Goal: Information Seeking & Learning: Check status

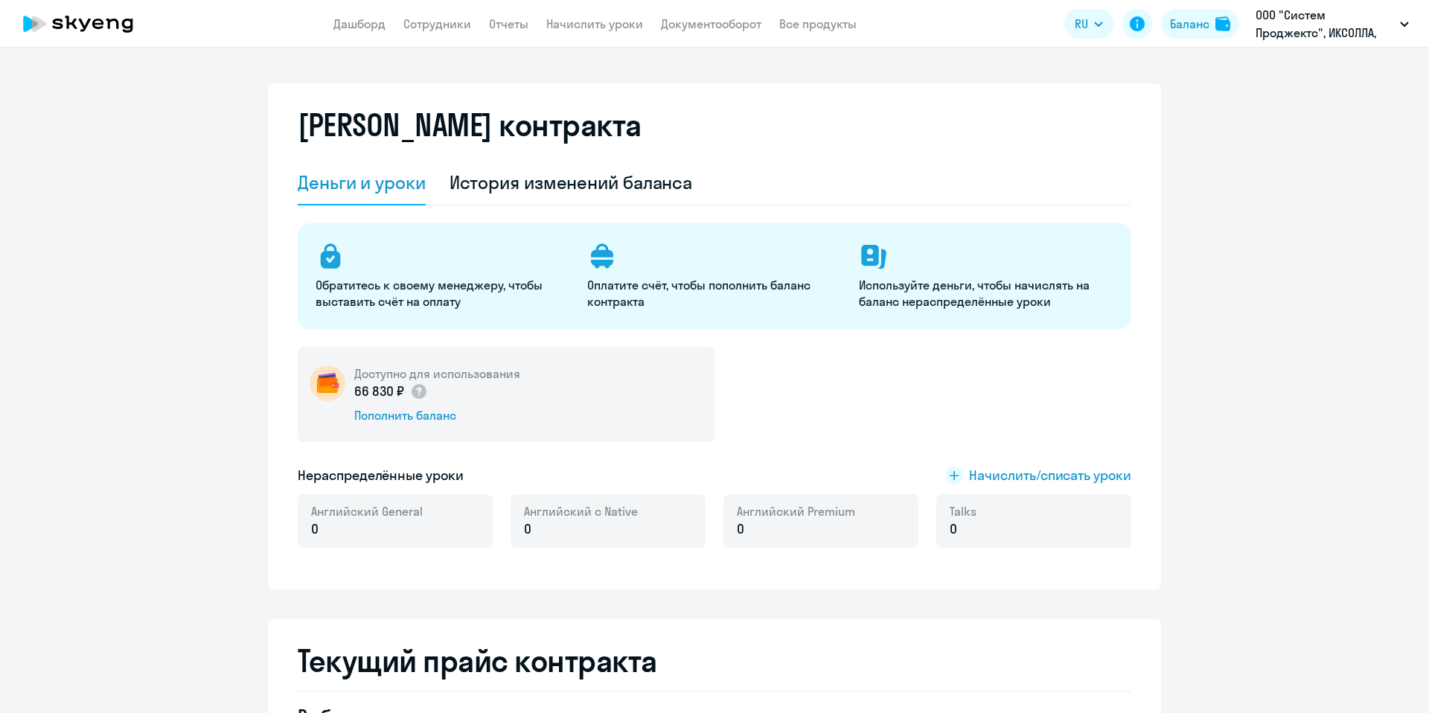
select select "english_adult_not_native_speaker"
click at [450, 30] on link "Сотрудники" at bounding box center [437, 23] width 68 height 15
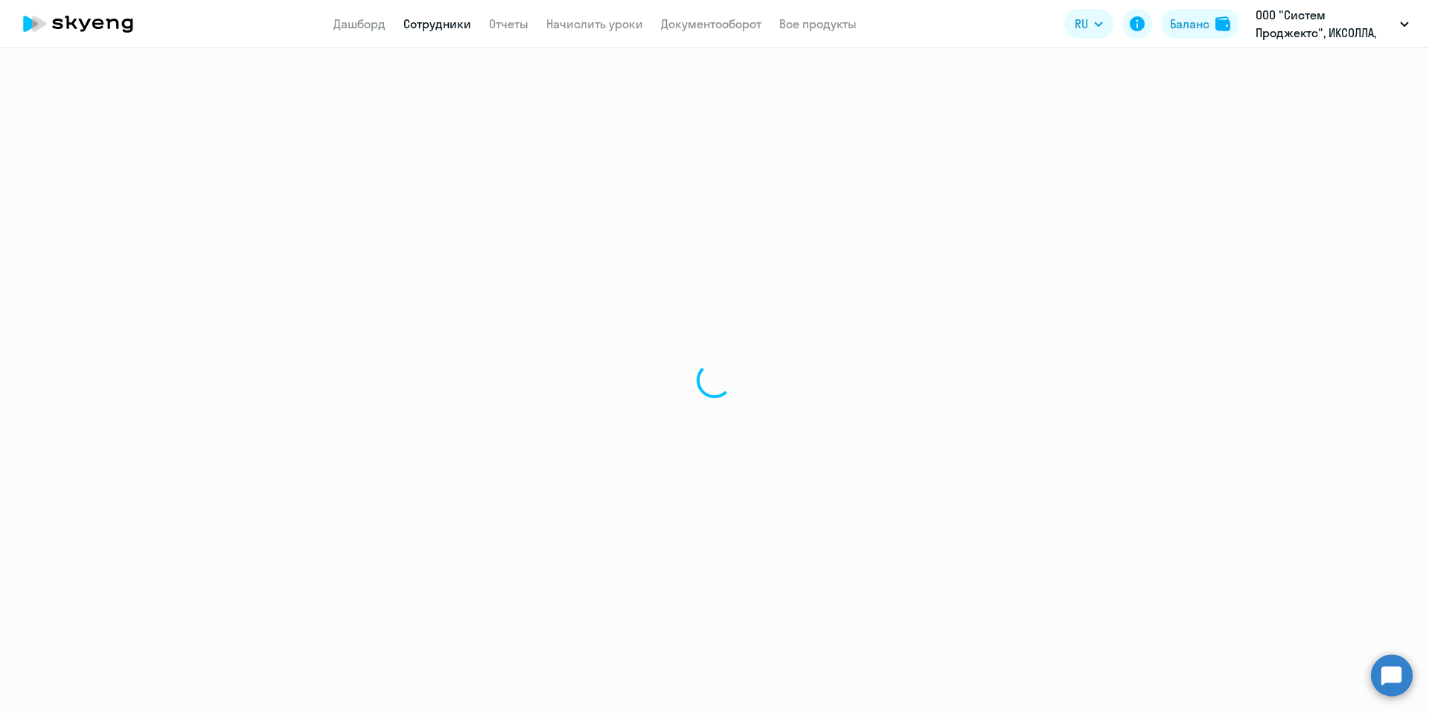
select select "30"
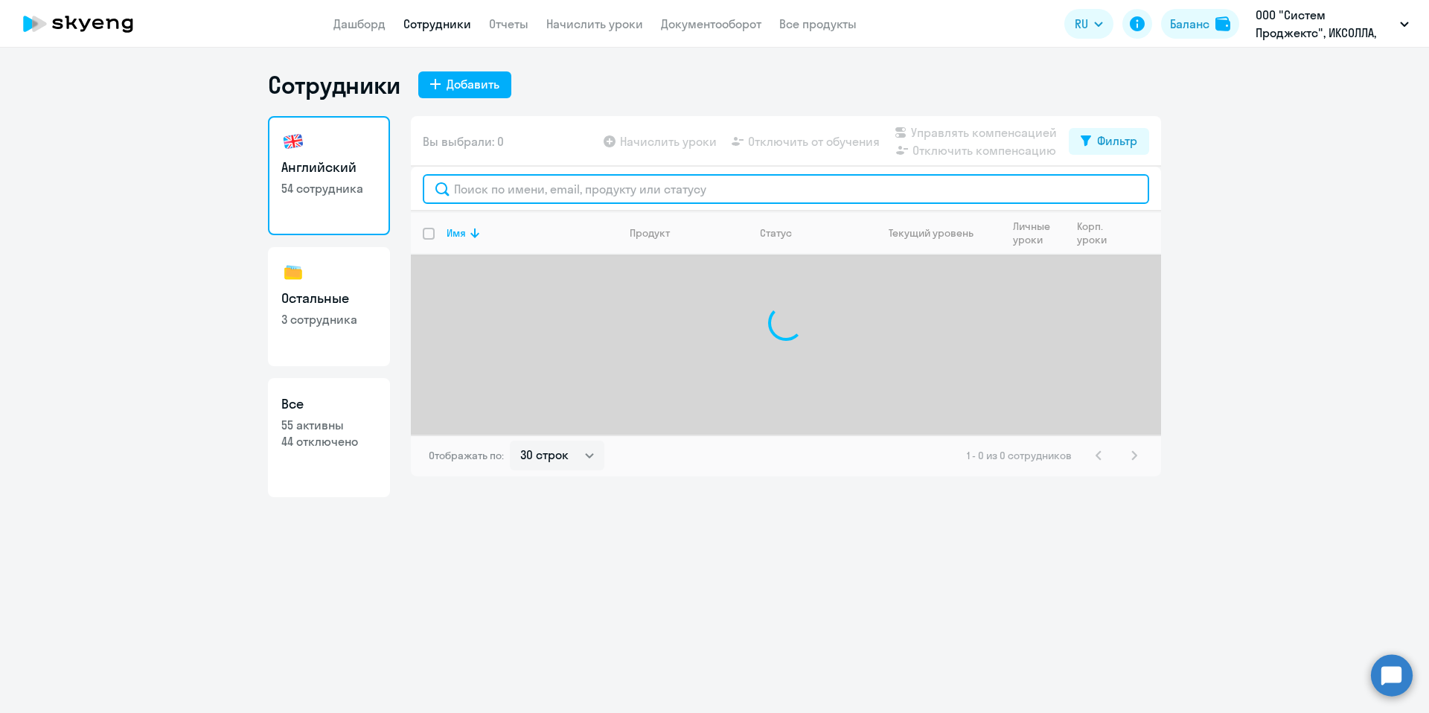
click at [603, 185] on input "text" at bounding box center [786, 189] width 727 height 30
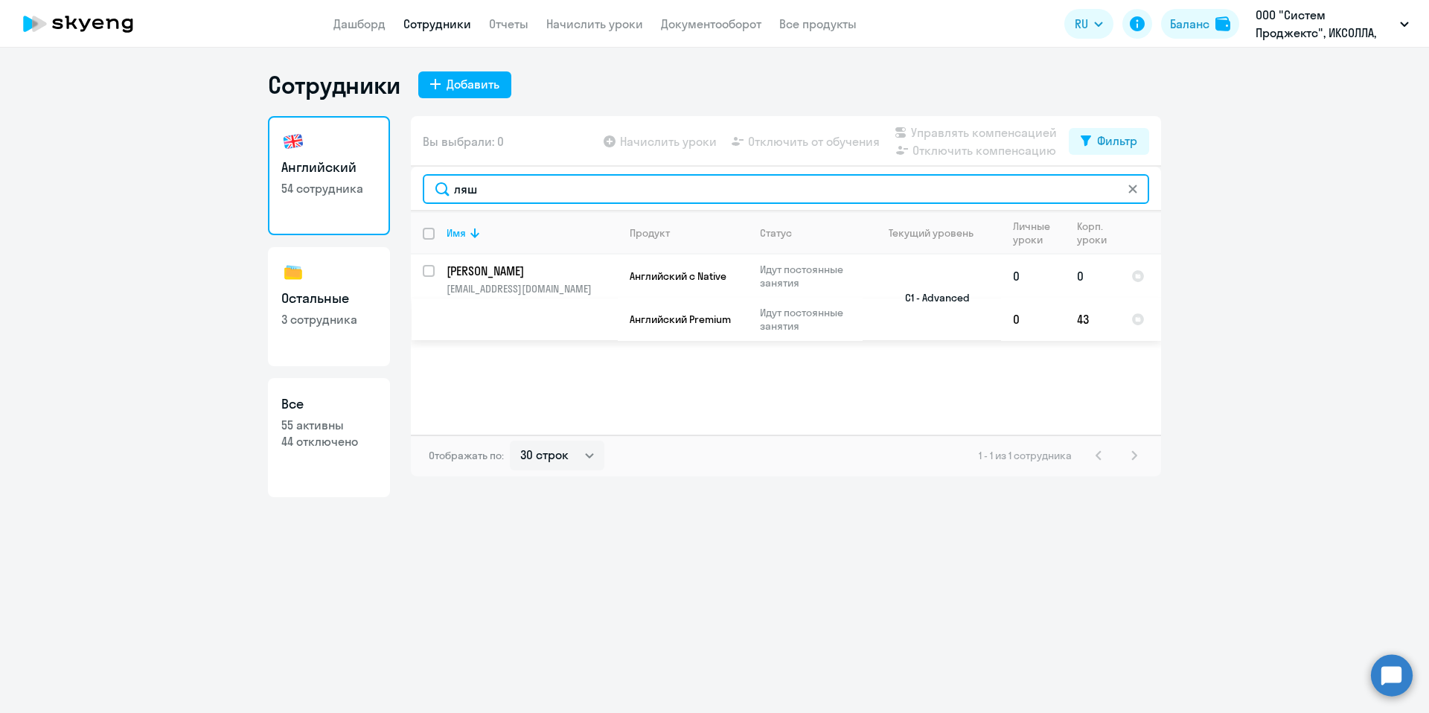
type input "ляш"
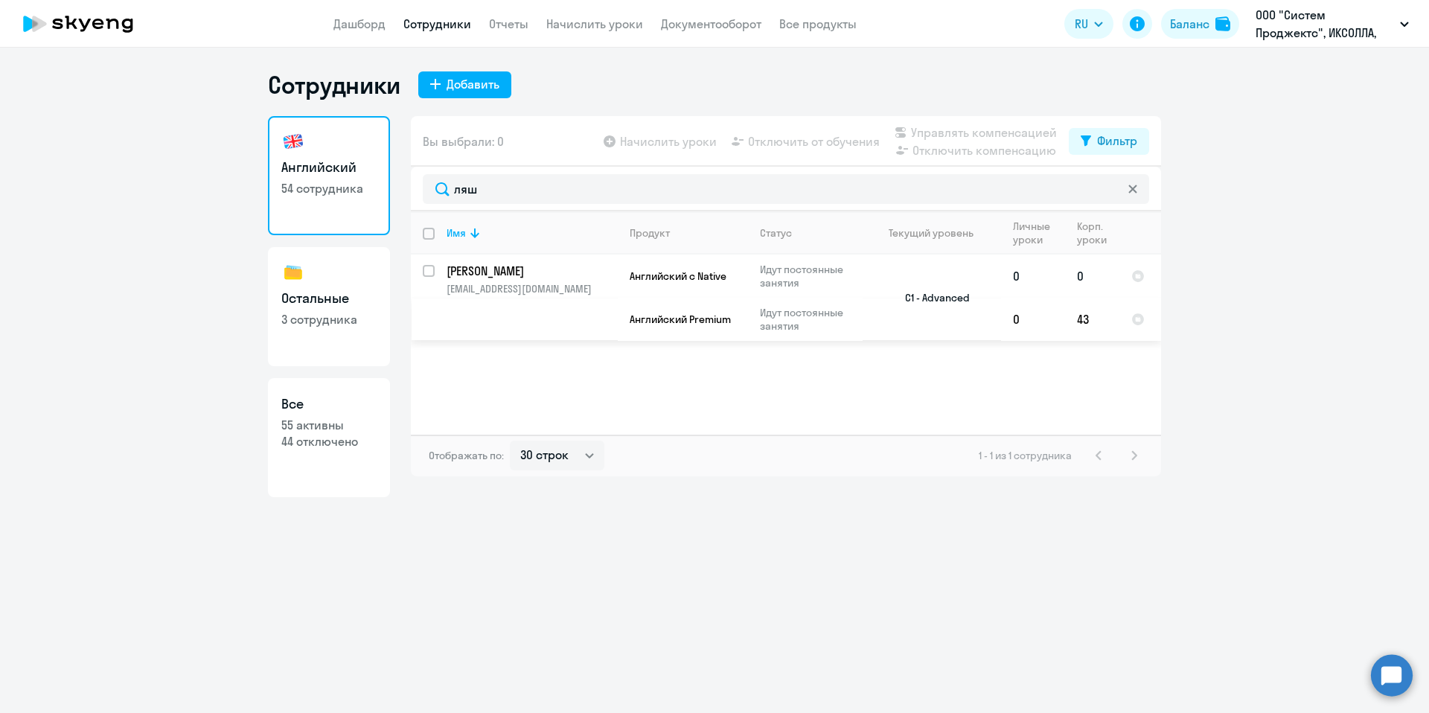
click at [859, 287] on p "Идут постоянные занятия" at bounding box center [811, 276] width 102 height 27
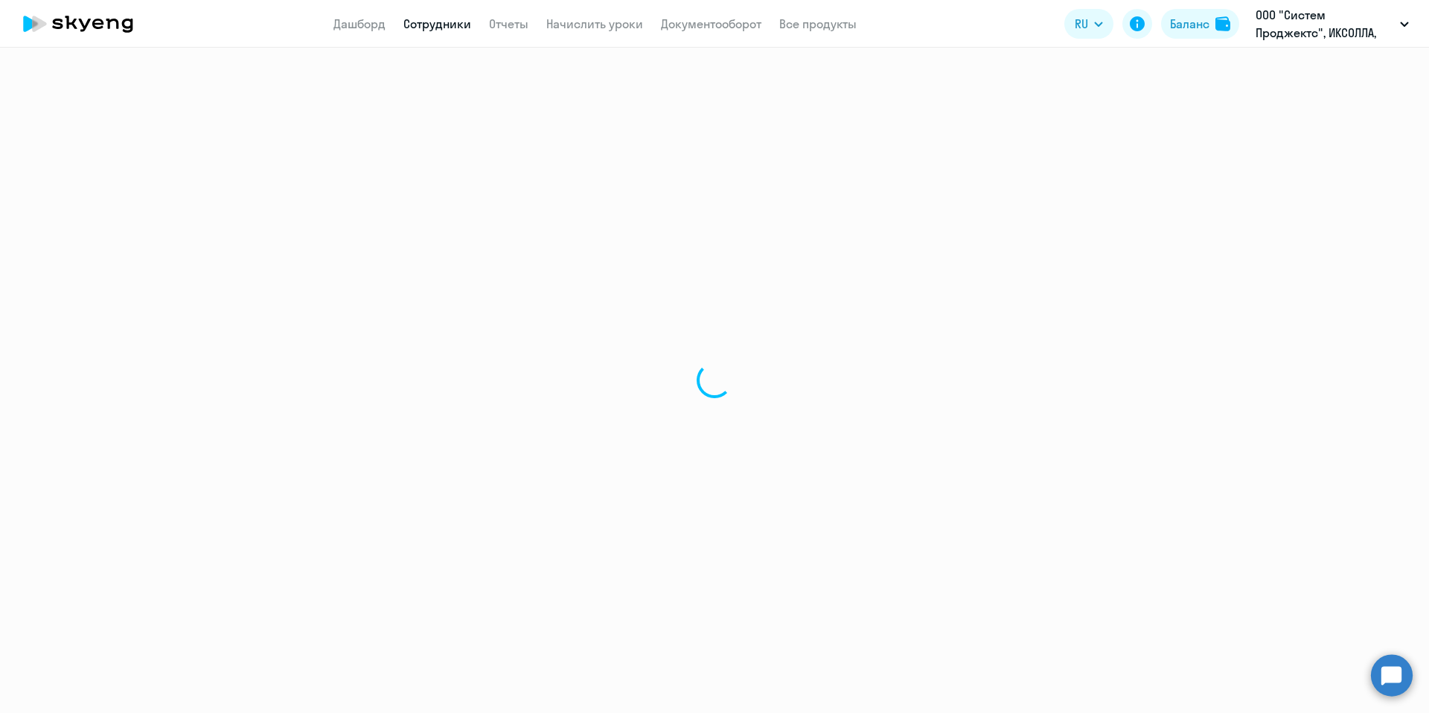
select select "english"
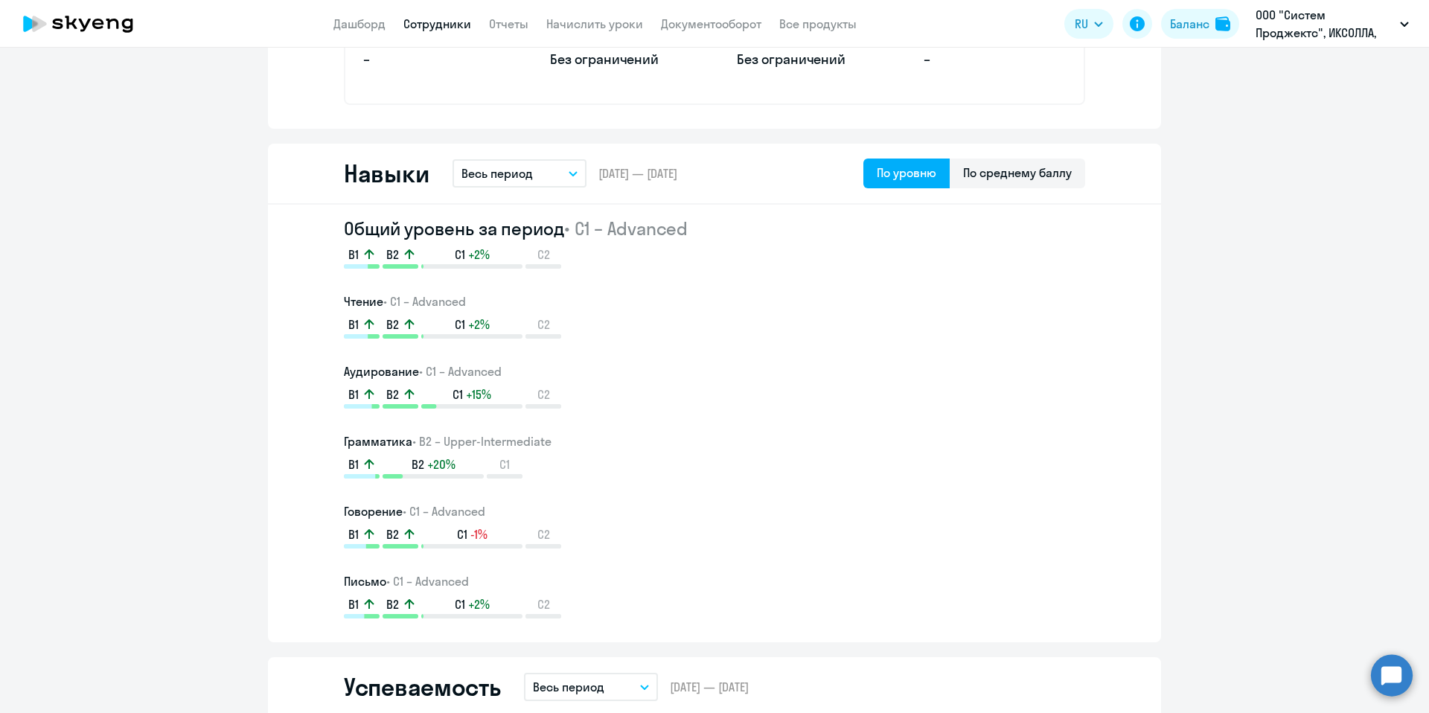
scroll to position [773, 0]
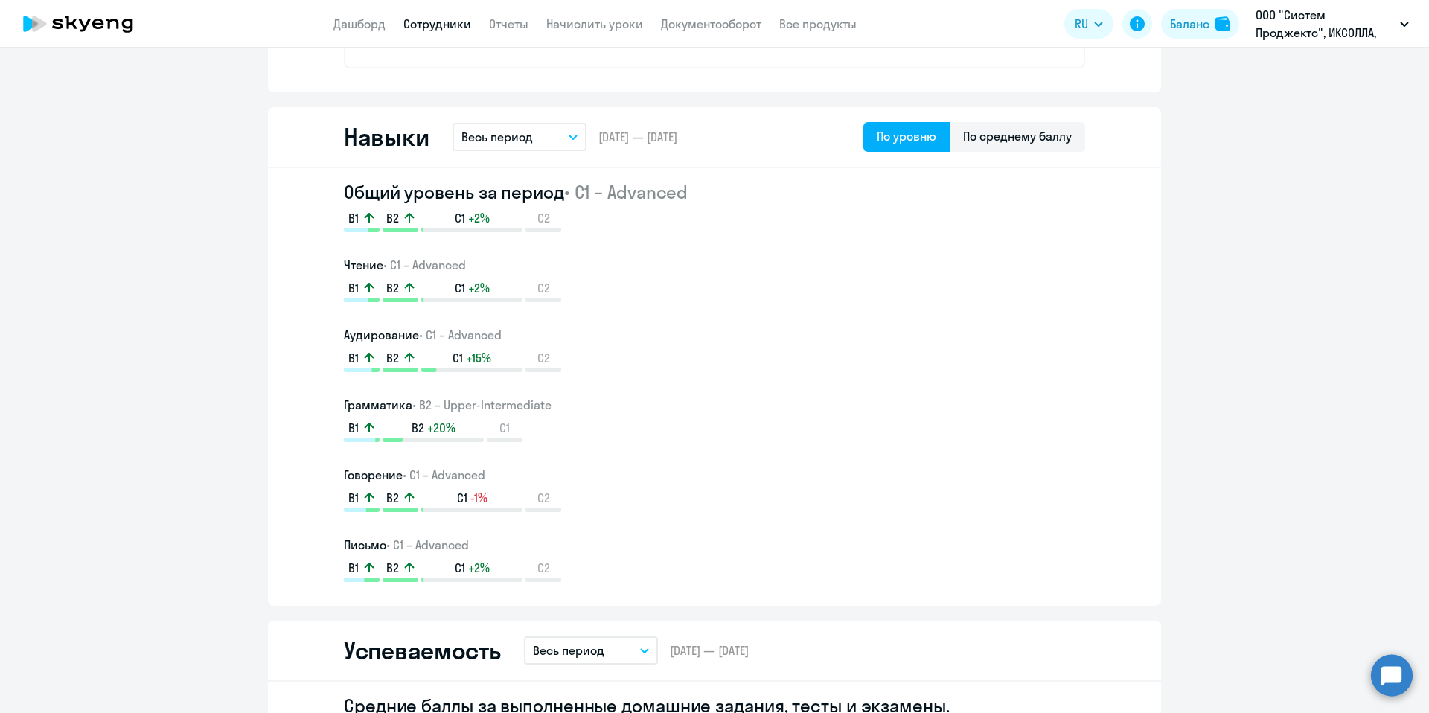
click at [535, 130] on button "Весь период" at bounding box center [520, 137] width 134 height 28
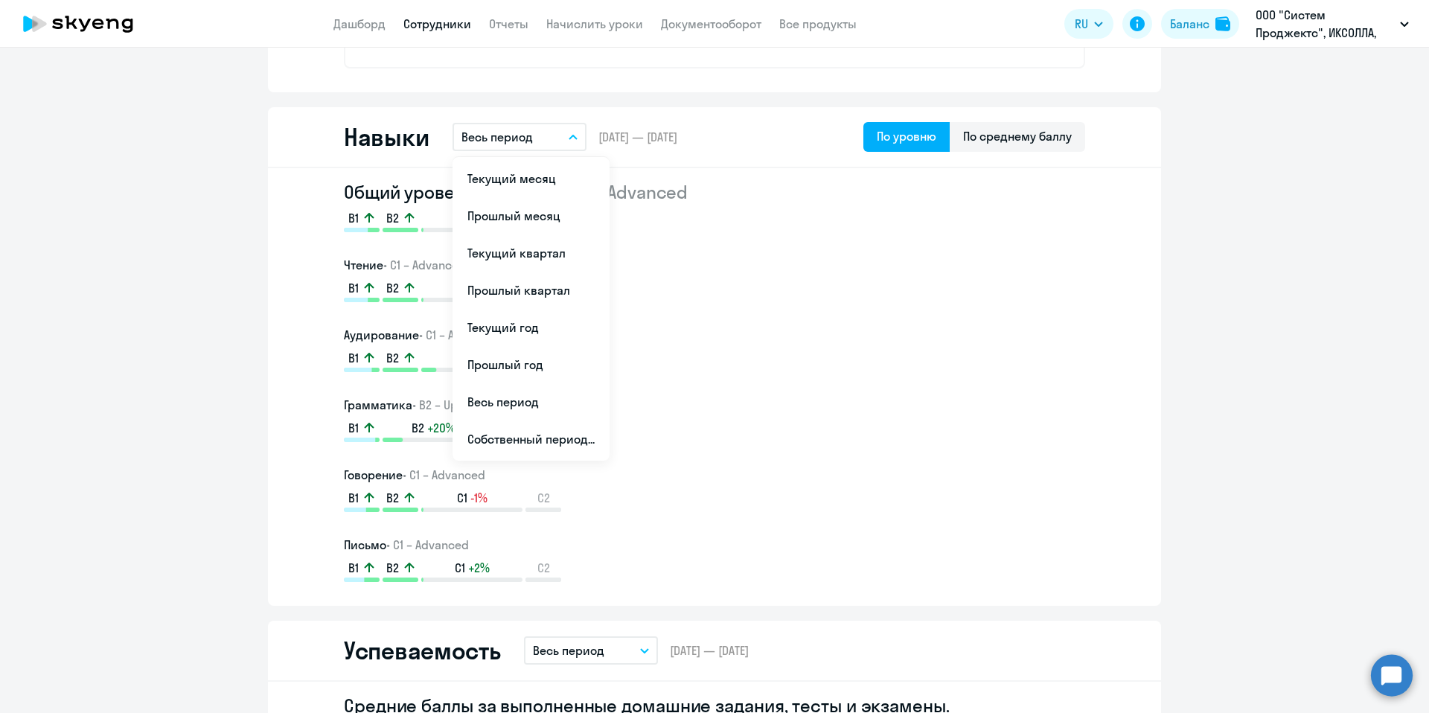
click at [683, 362] on div "B1 B2 C1 +15% C2" at bounding box center [714, 361] width 741 height 22
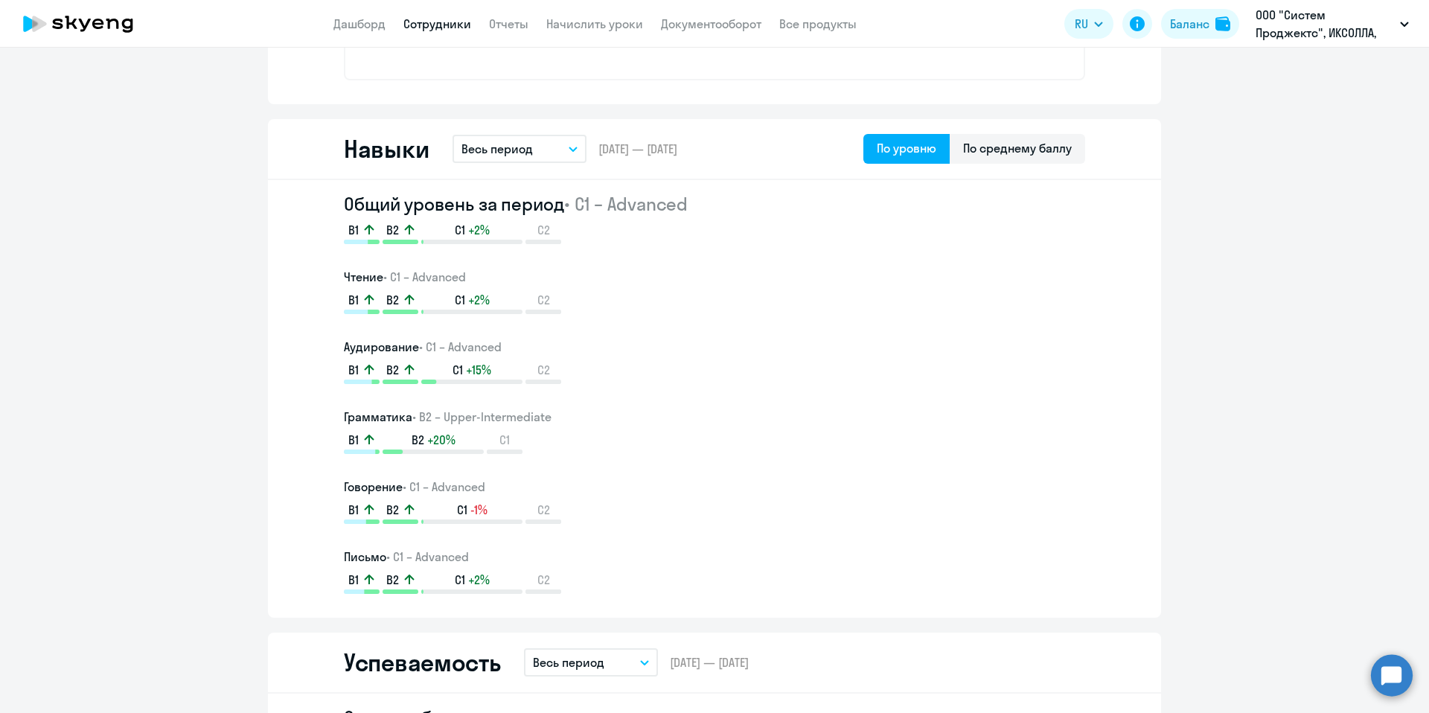
scroll to position [760, 0]
click at [542, 163] on button "Весь период" at bounding box center [520, 149] width 134 height 28
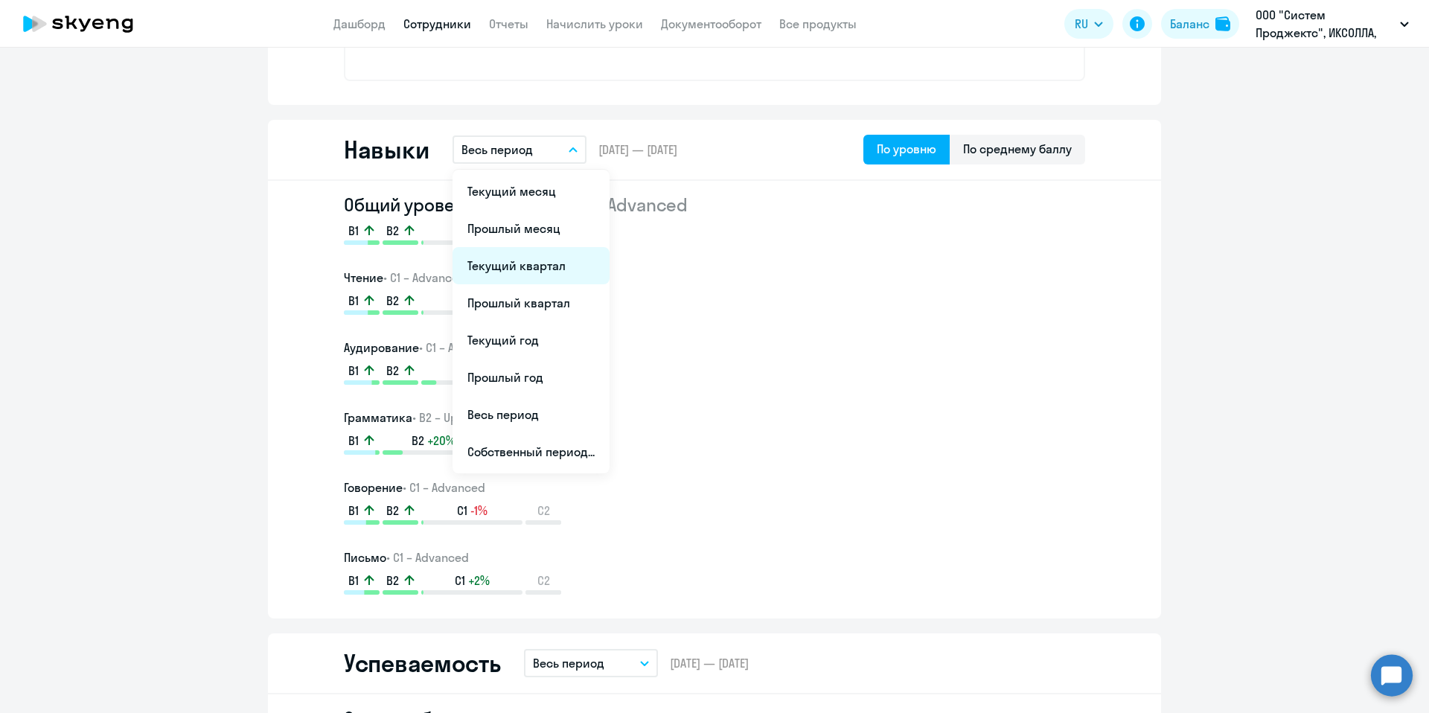
click at [517, 274] on li "Текущий квартал" at bounding box center [531, 265] width 157 height 37
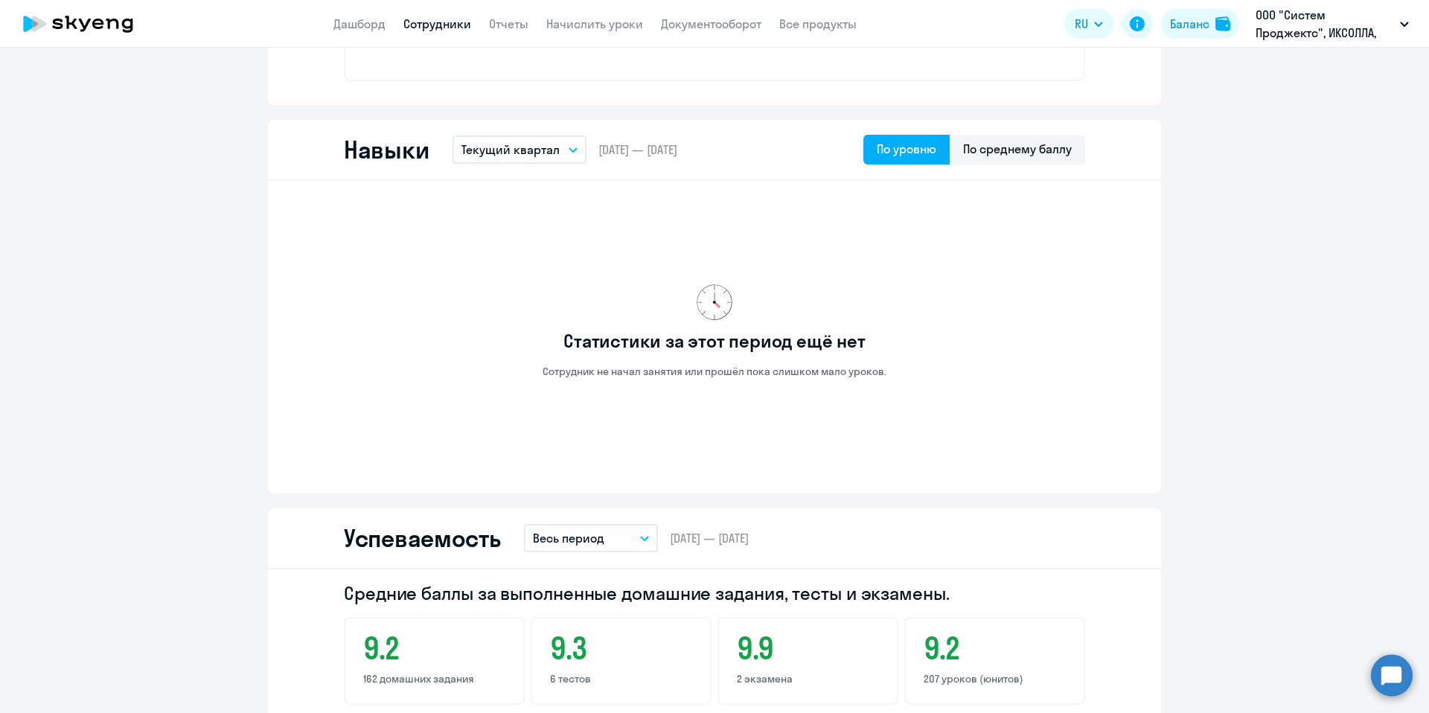
click at [512, 152] on p "Текущий квартал" at bounding box center [511, 150] width 98 height 18
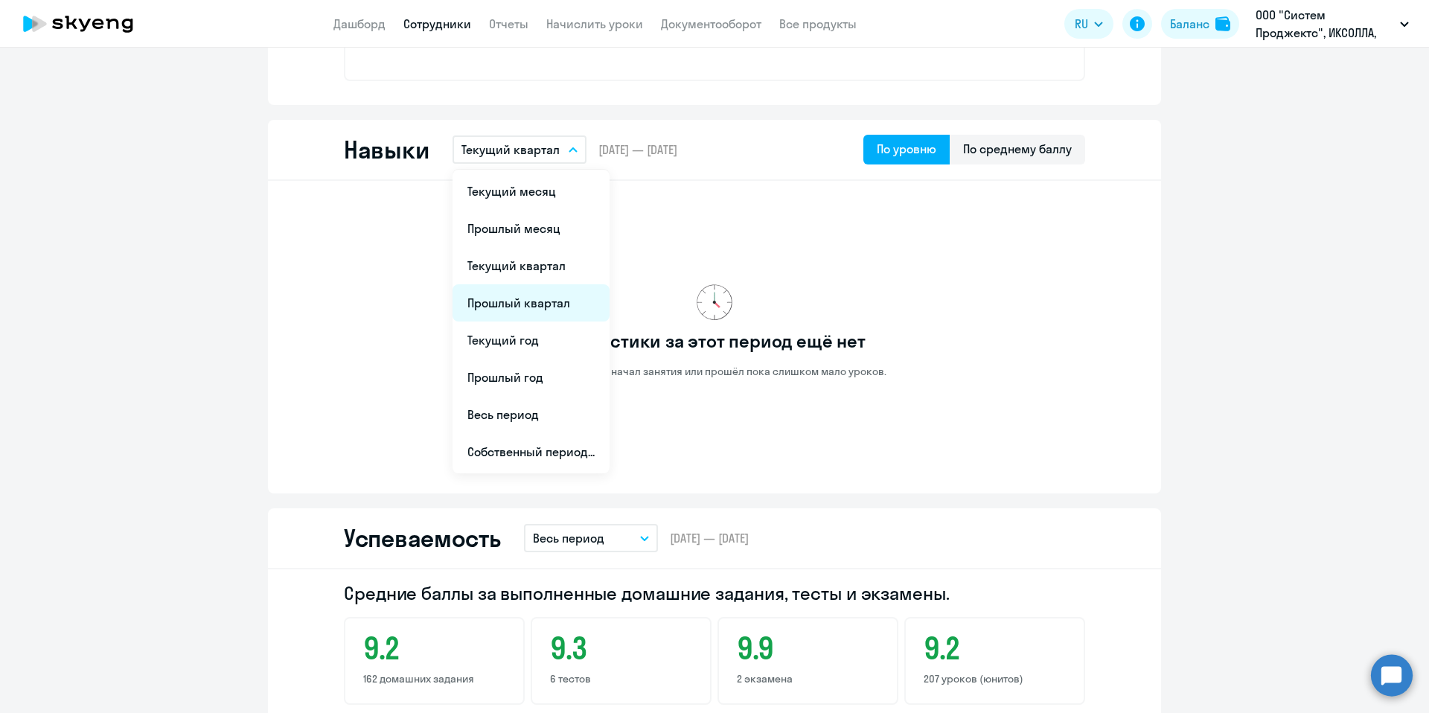
click at [512, 301] on li "Прошлый квартал" at bounding box center [531, 302] width 157 height 37
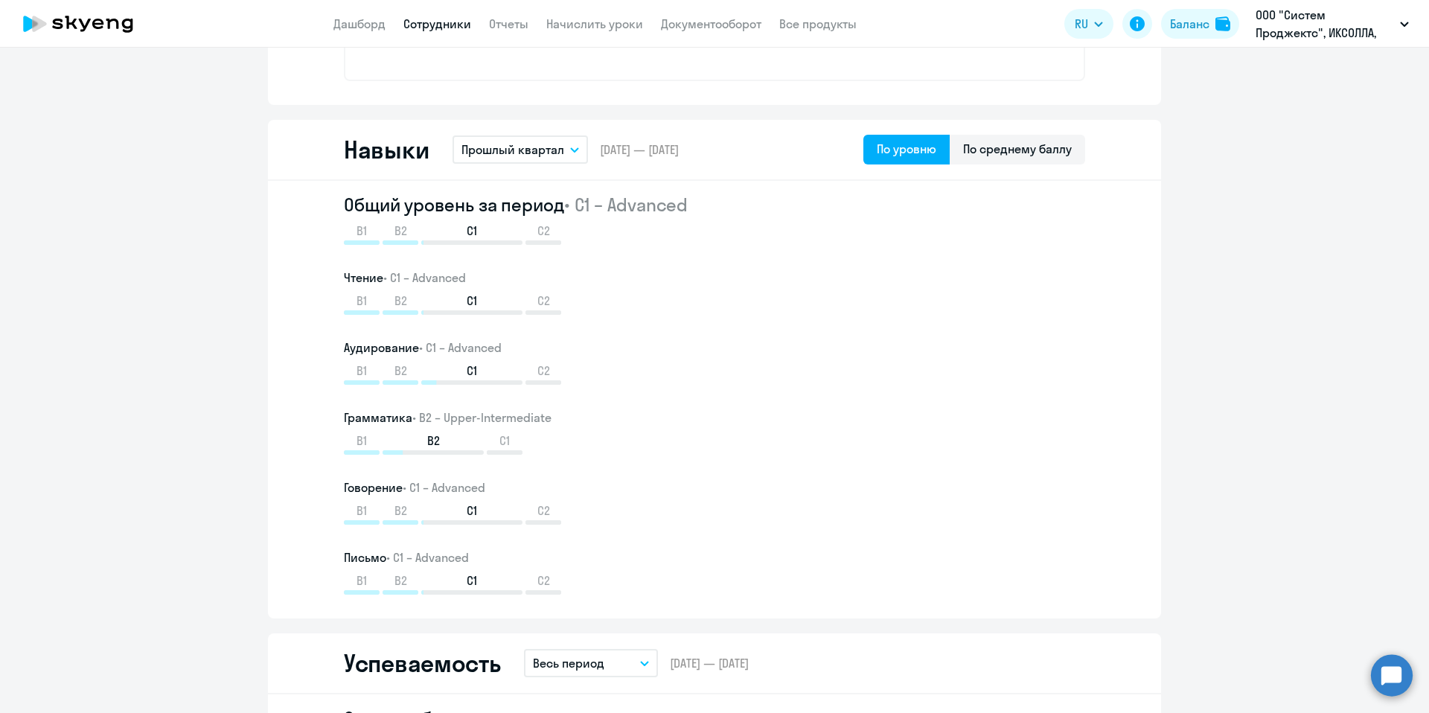
click at [550, 147] on p "Прошлый квартал" at bounding box center [513, 150] width 103 height 18
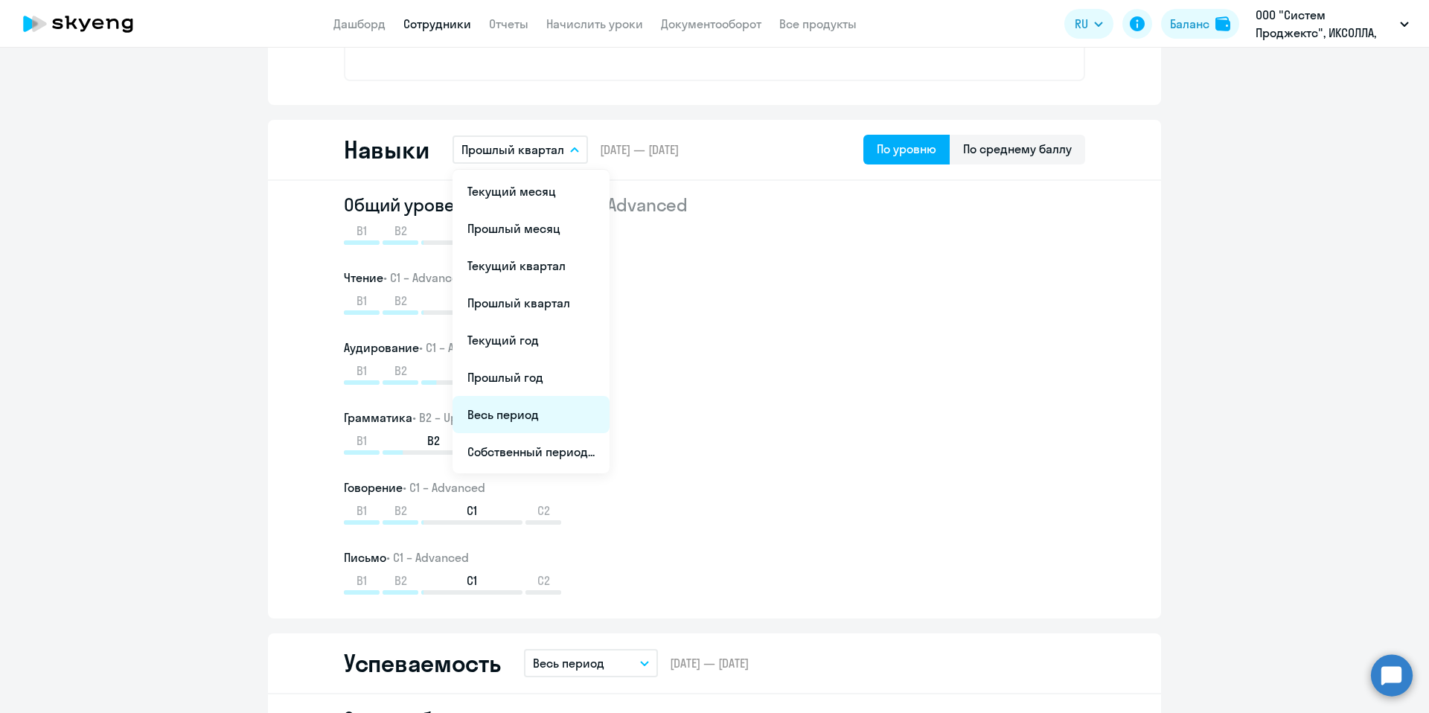
click at [526, 410] on li "Весь период" at bounding box center [531, 414] width 157 height 37
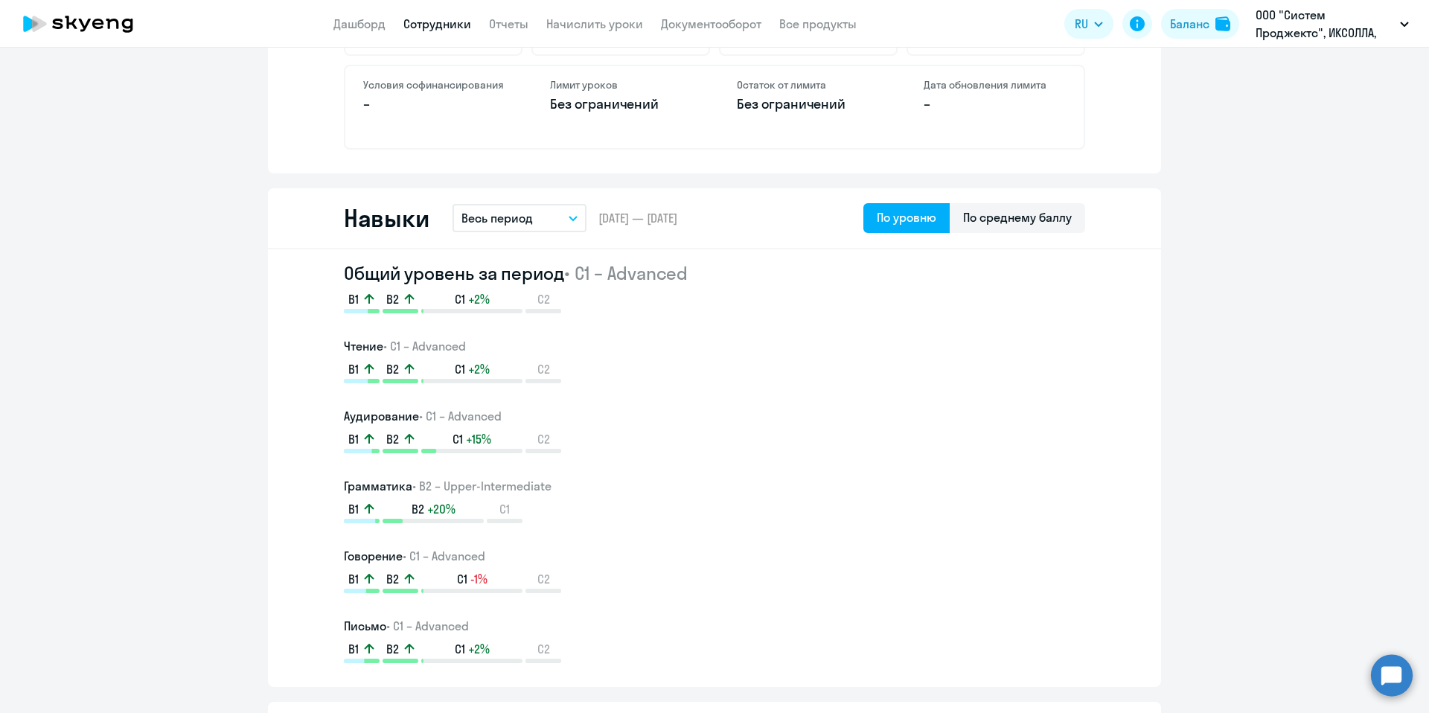
scroll to position [0, 0]
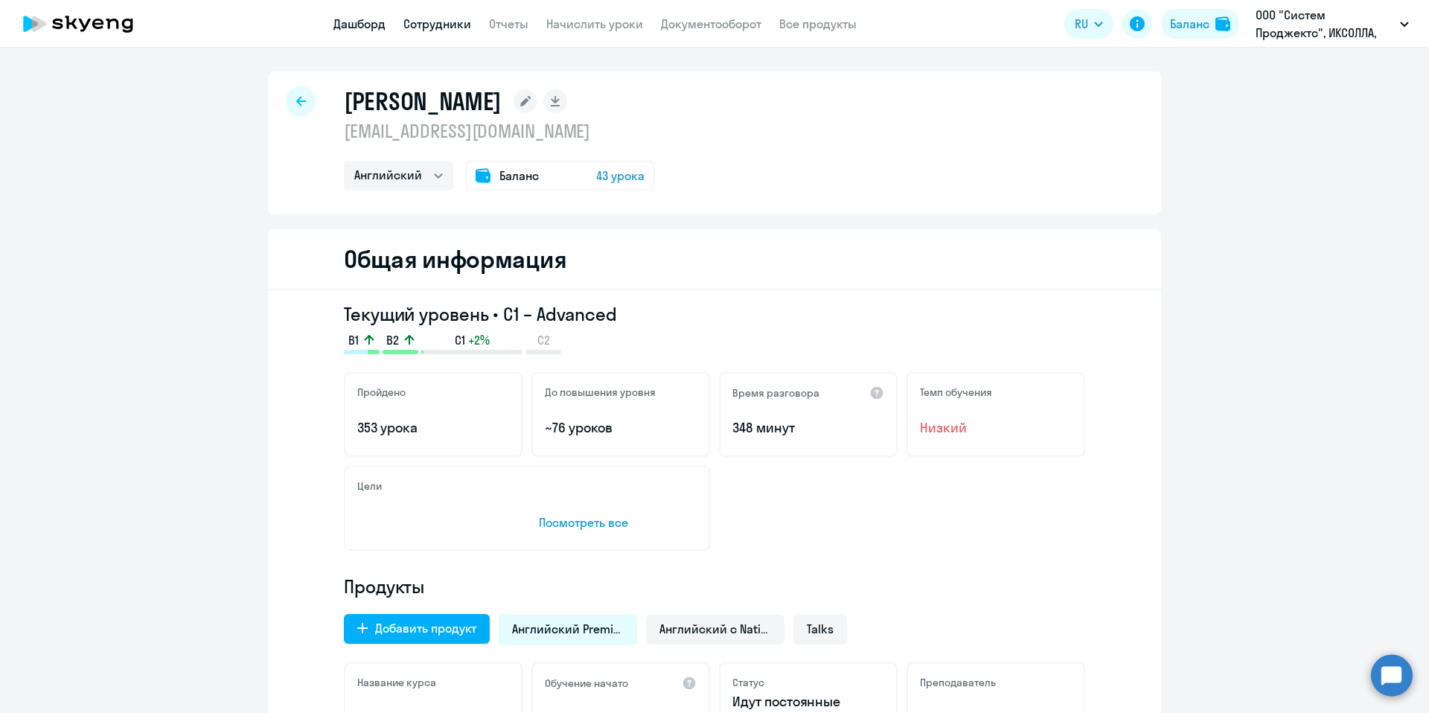
click at [360, 22] on link "Дашборд" at bounding box center [359, 23] width 52 height 15
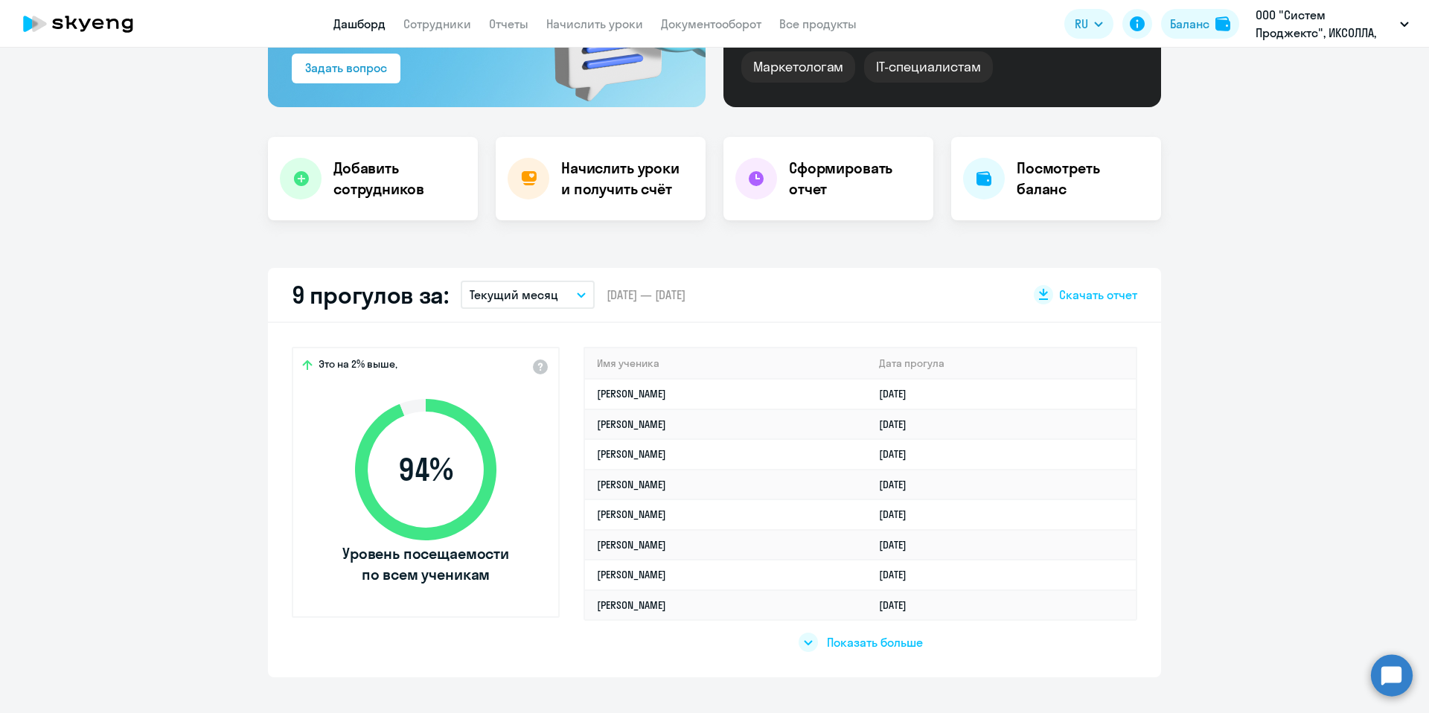
scroll to position [293, 0]
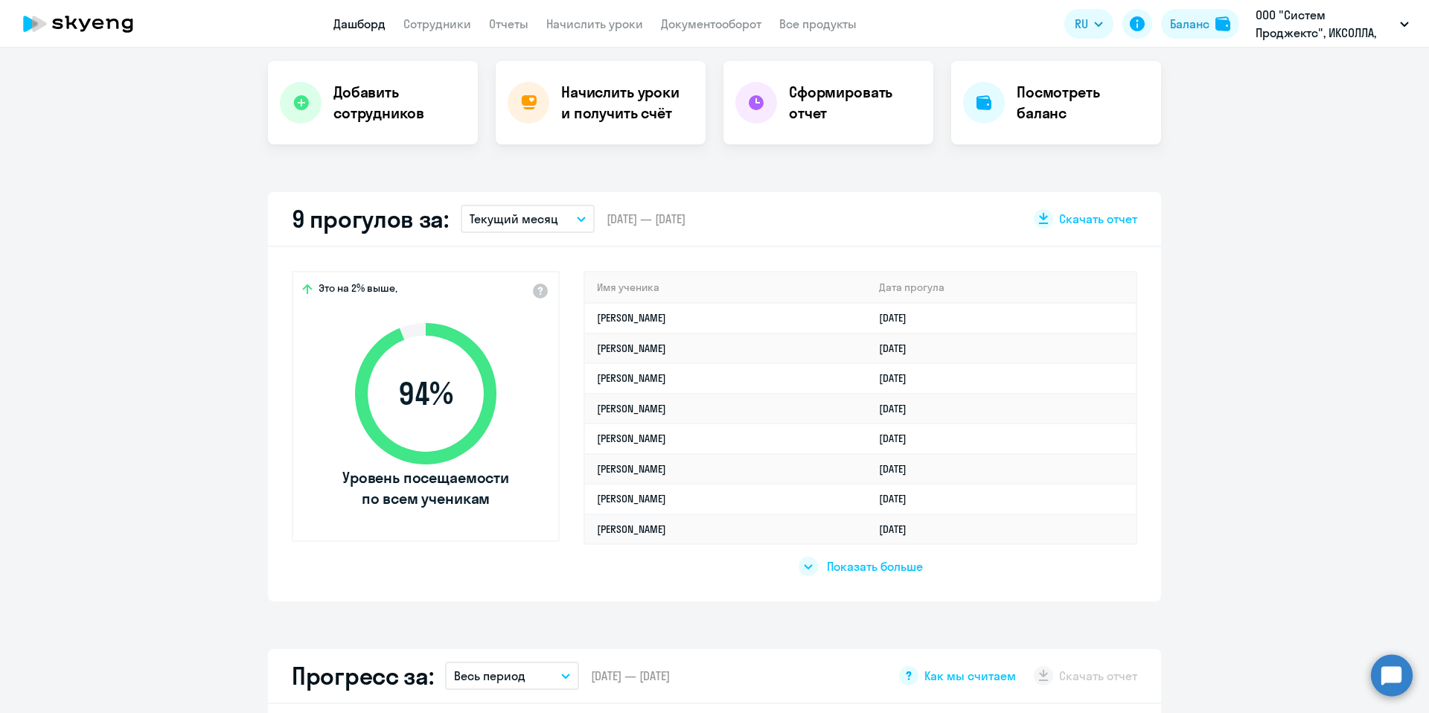
click at [827, 564] on span "Показать больше" at bounding box center [875, 566] width 96 height 16
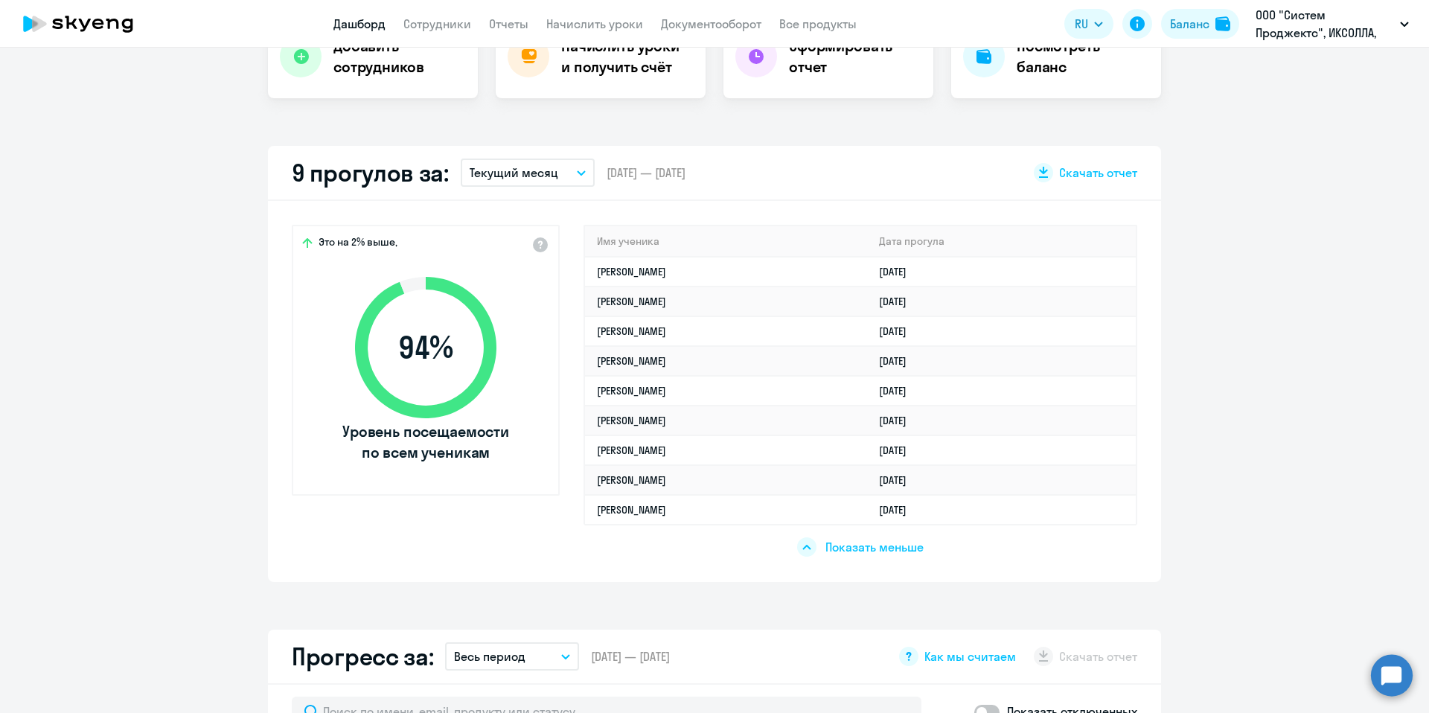
scroll to position [0, 0]
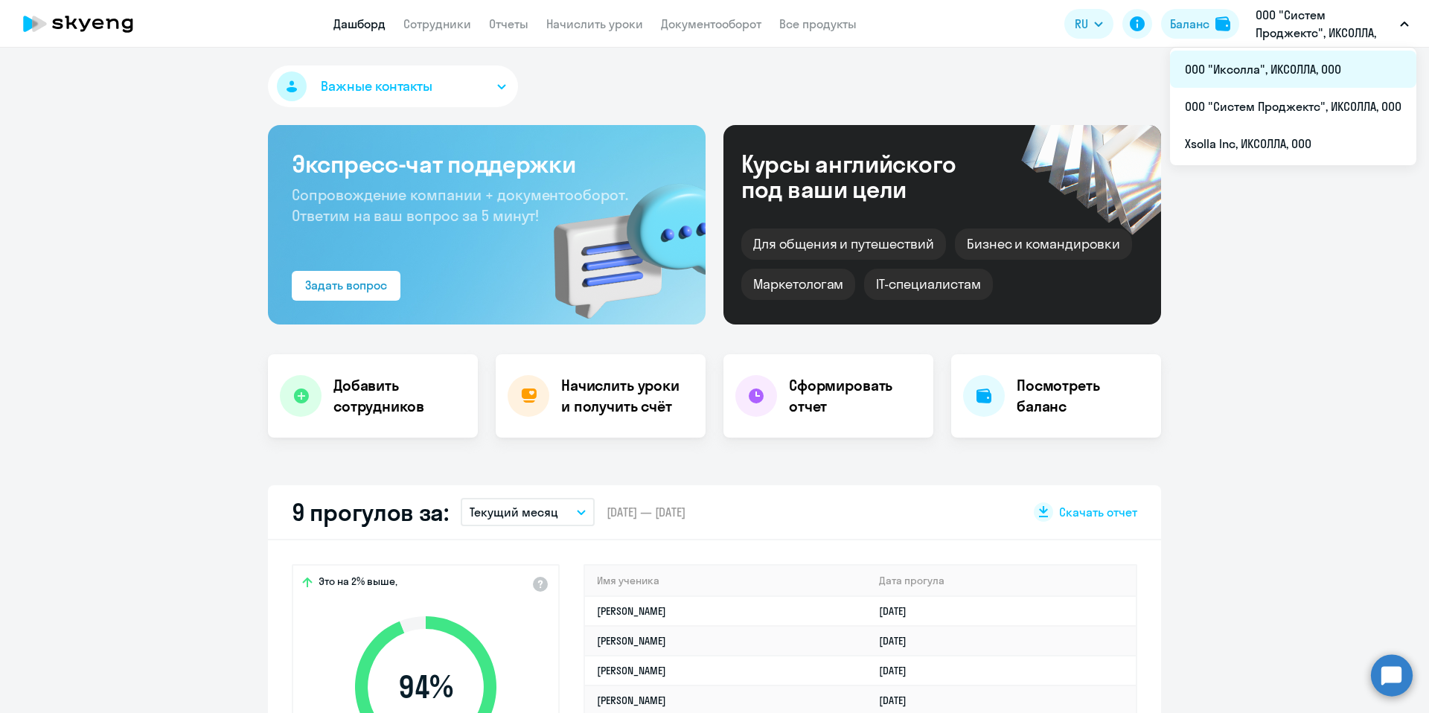
click at [1270, 67] on li "ООО "Иксолла", ИКСОЛЛА, ООО" at bounding box center [1293, 69] width 246 height 37
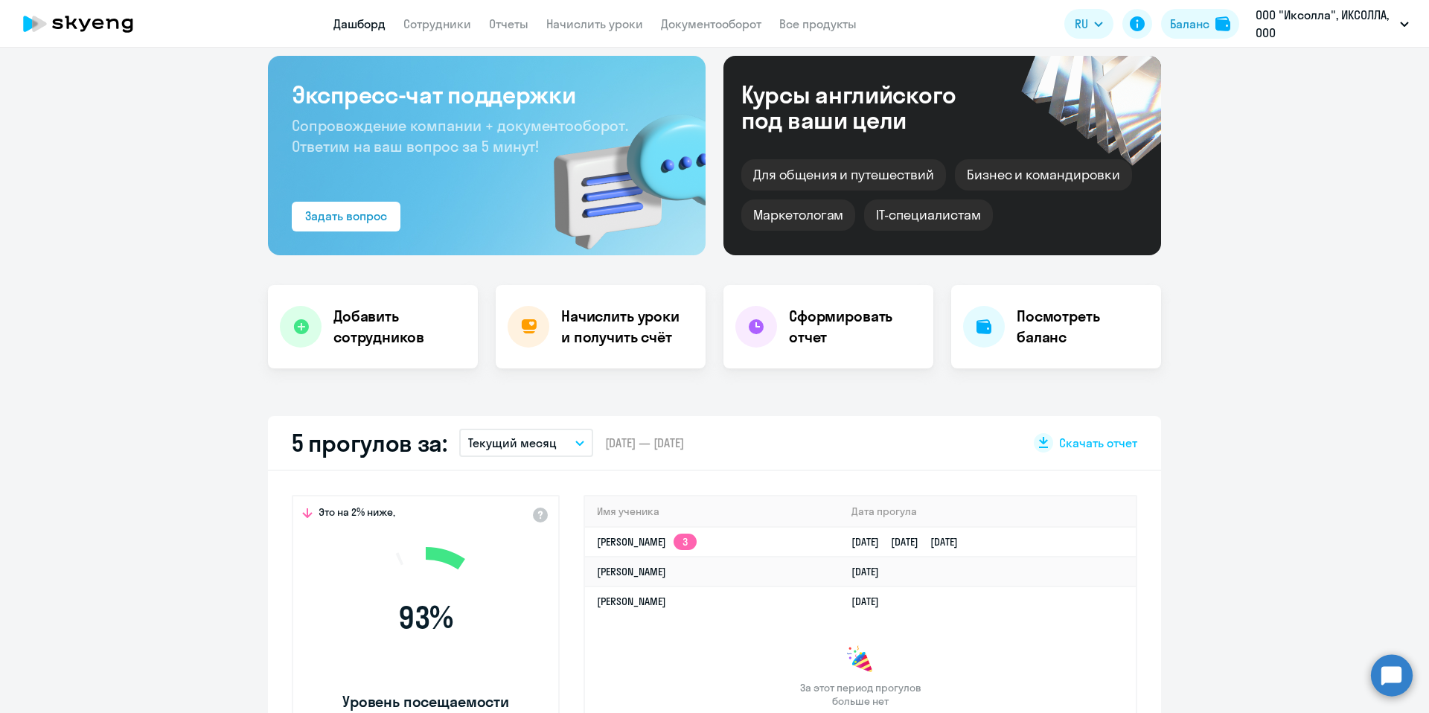
scroll to position [205, 0]
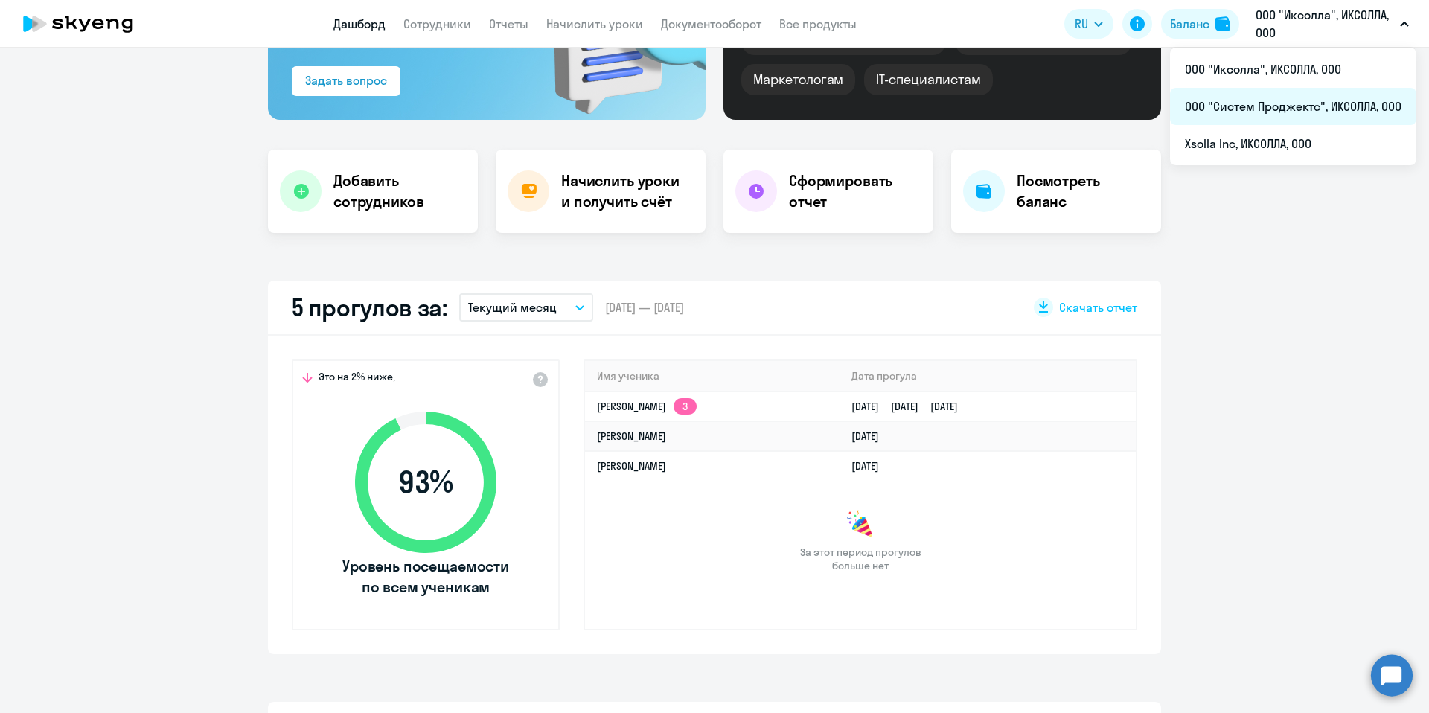
click at [1299, 112] on li "ООО "Систем Проджектс", ИКСОЛЛА, ООО" at bounding box center [1293, 106] width 246 height 37
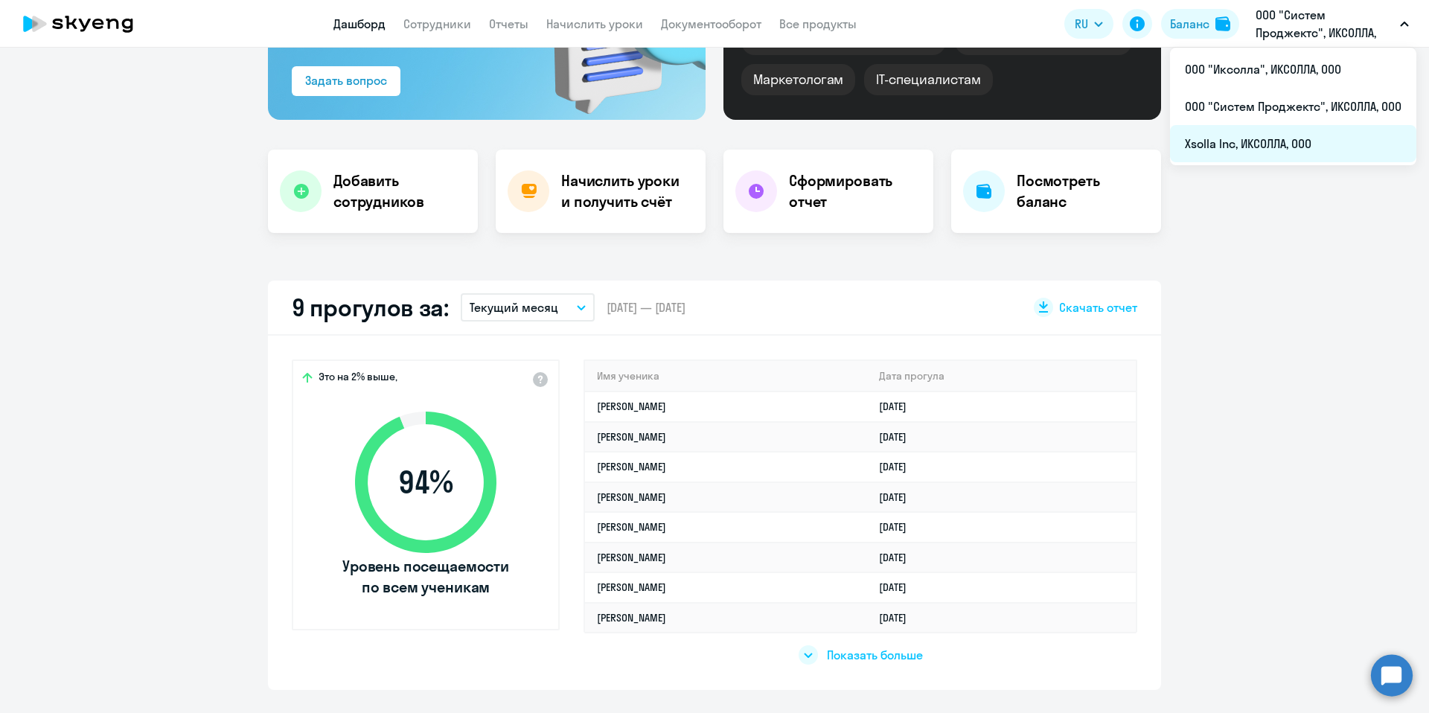
click at [1292, 126] on li "Xsolla Inc, ИКСОЛЛА, ООО" at bounding box center [1293, 143] width 246 height 37
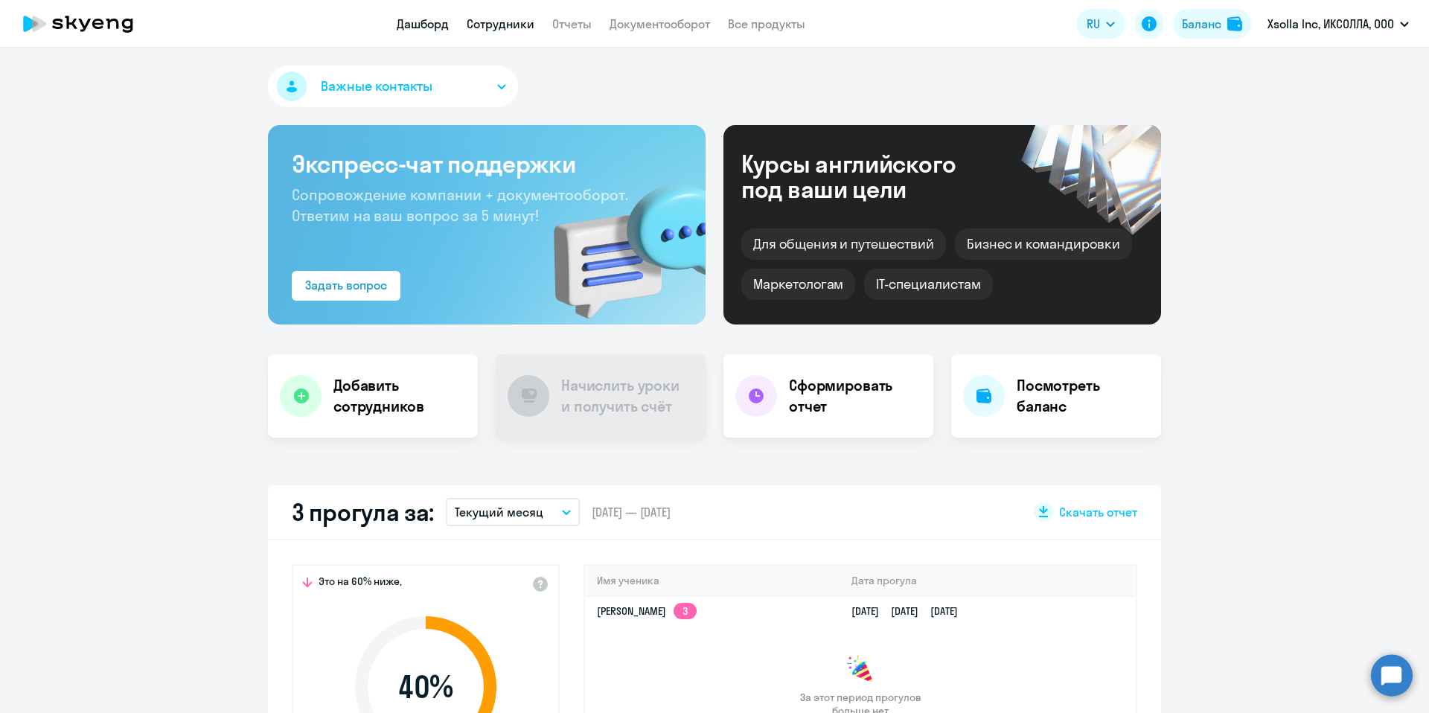
click at [489, 20] on link "Сотрудники" at bounding box center [501, 23] width 68 height 15
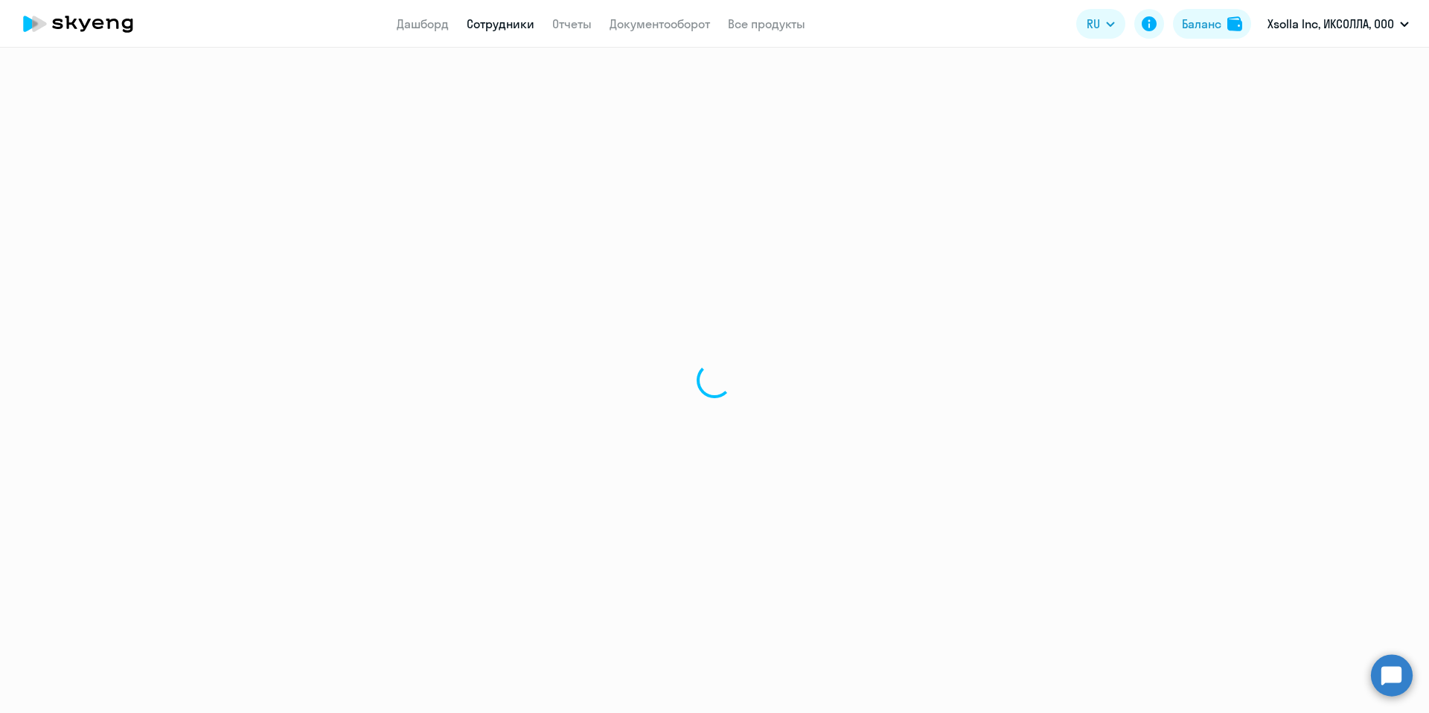
select select "30"
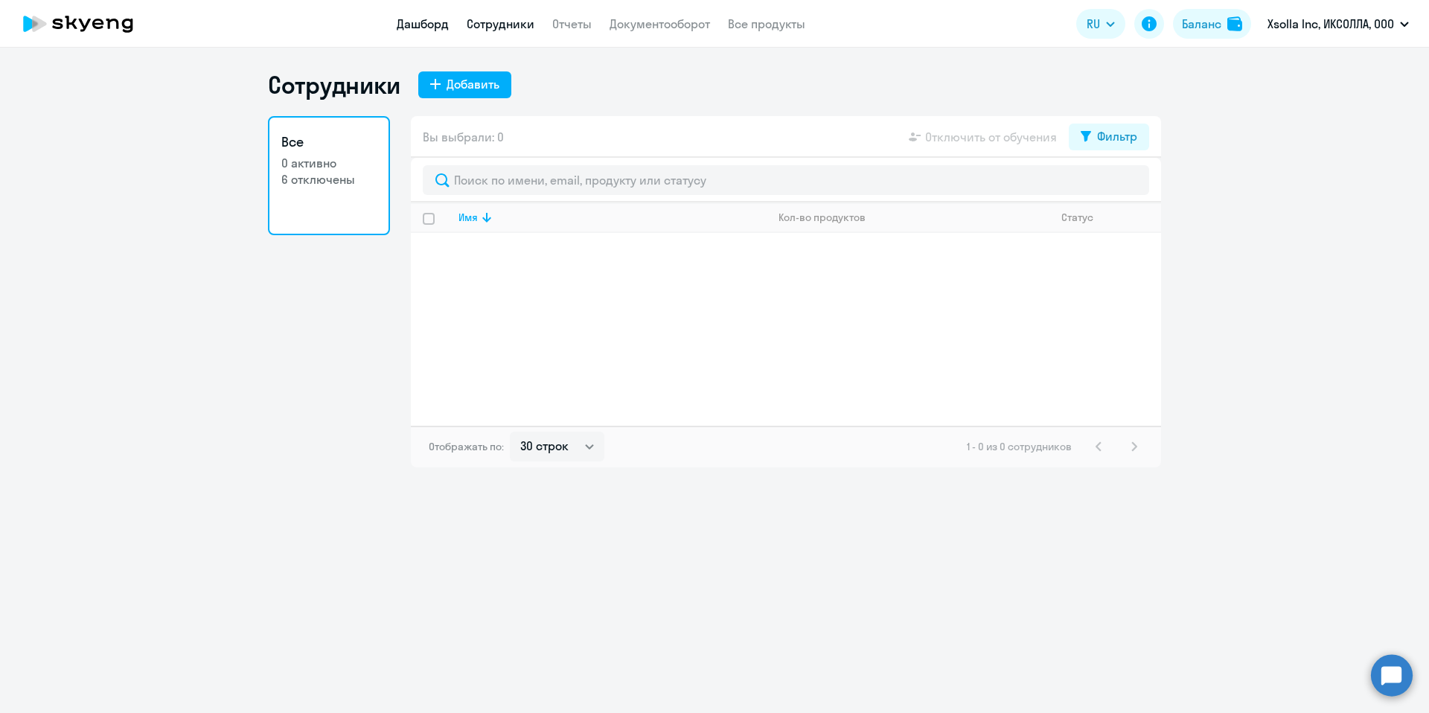
click at [430, 25] on link "Дашборд" at bounding box center [423, 23] width 52 height 15
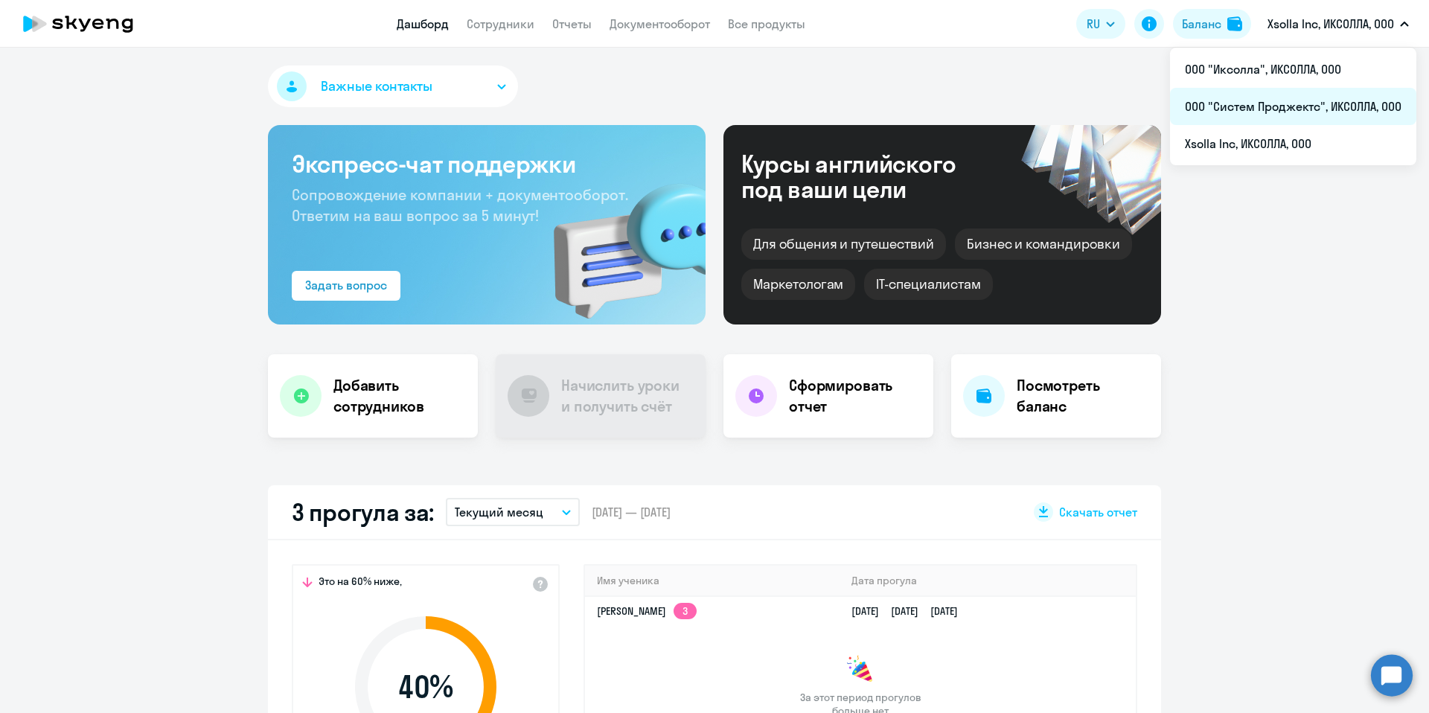
click at [1306, 106] on li "ООО "Систем Проджектс", ИКСОЛЛА, ООО" at bounding box center [1293, 106] width 246 height 37
